Goal: Register for event/course

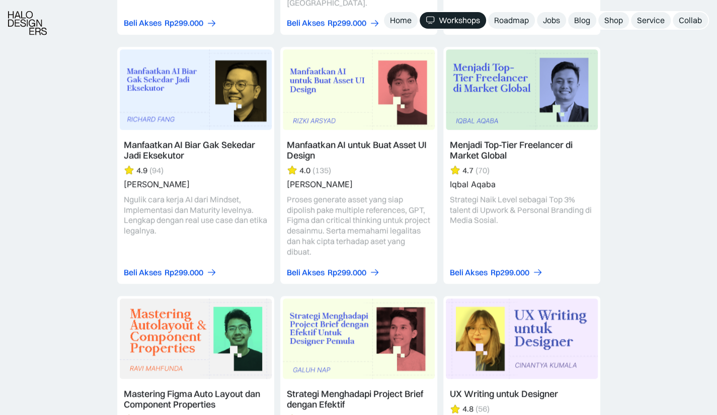
scroll to position [2875, 0]
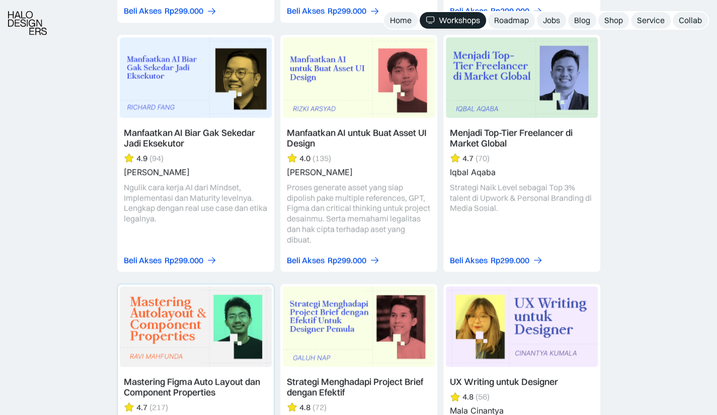
click at [194, 376] on link at bounding box center [196, 386] width 156 height 205
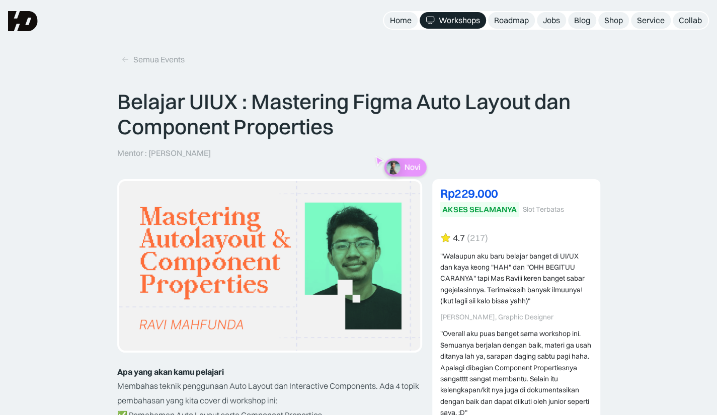
scroll to position [73, 0]
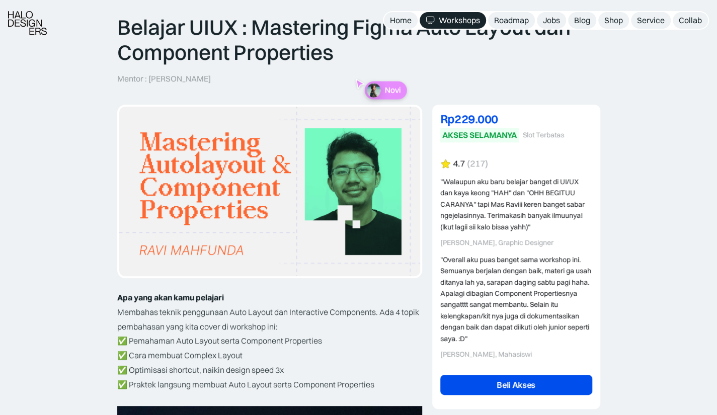
drag, startPoint x: 724, startPoint y: 30, endPoint x: 724, endPoint y: 38, distance: 8.0
click at [716, 38] on html "Home Workshops Roadmap Jobs Blog Shop Service Collab MENU "Design yang cakep ad…" at bounding box center [358, 134] width 717 height 415
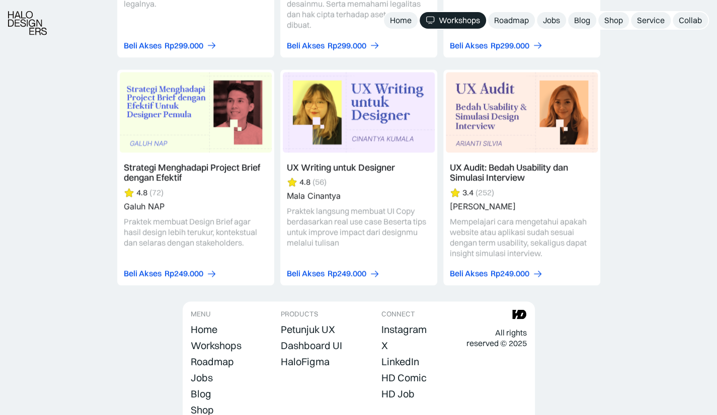
scroll to position [3152, 0]
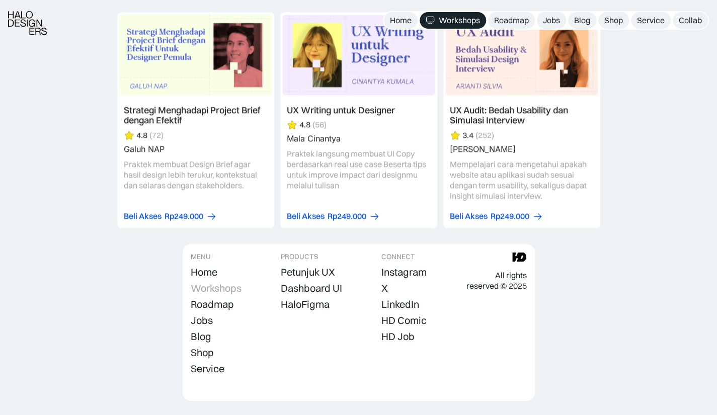
click at [226, 282] on div "Workshops" at bounding box center [216, 288] width 51 height 12
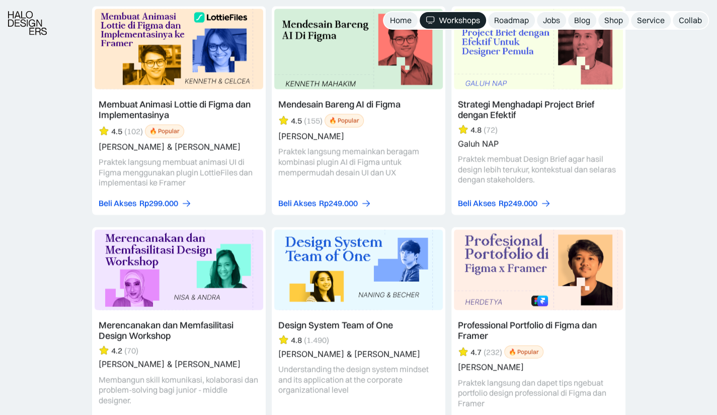
scroll to position [3090, 0]
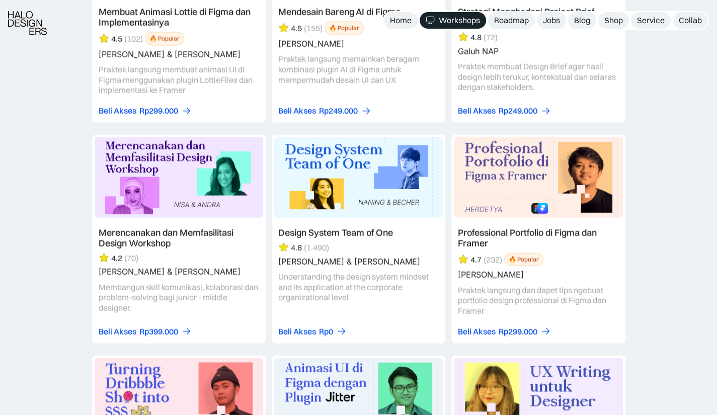
click at [336, 225] on link at bounding box center [359, 238] width 174 height 209
